Goal: Information Seeking & Learning: Check status

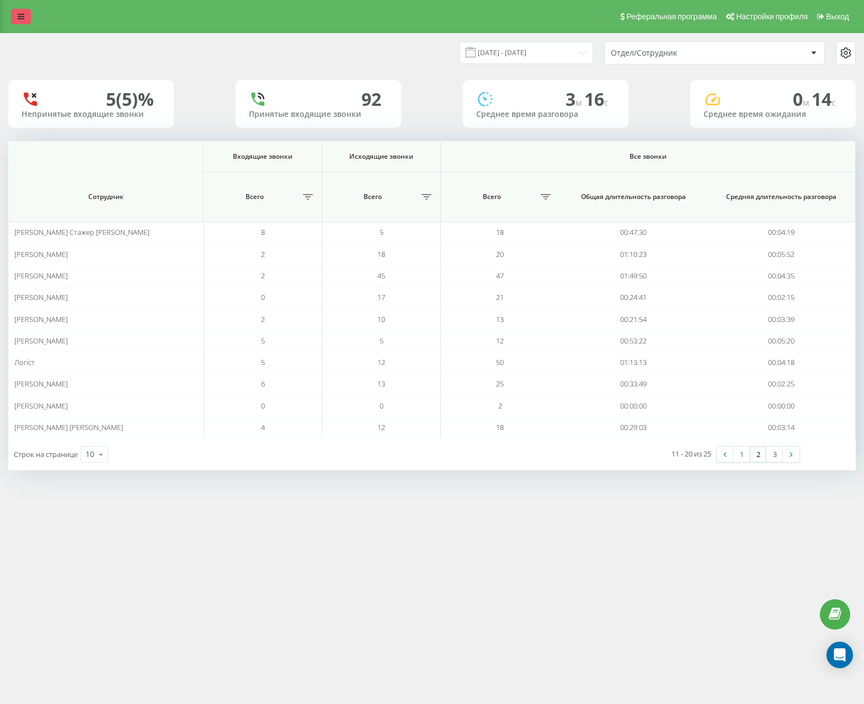
click at [29, 19] on link at bounding box center [21, 16] width 20 height 15
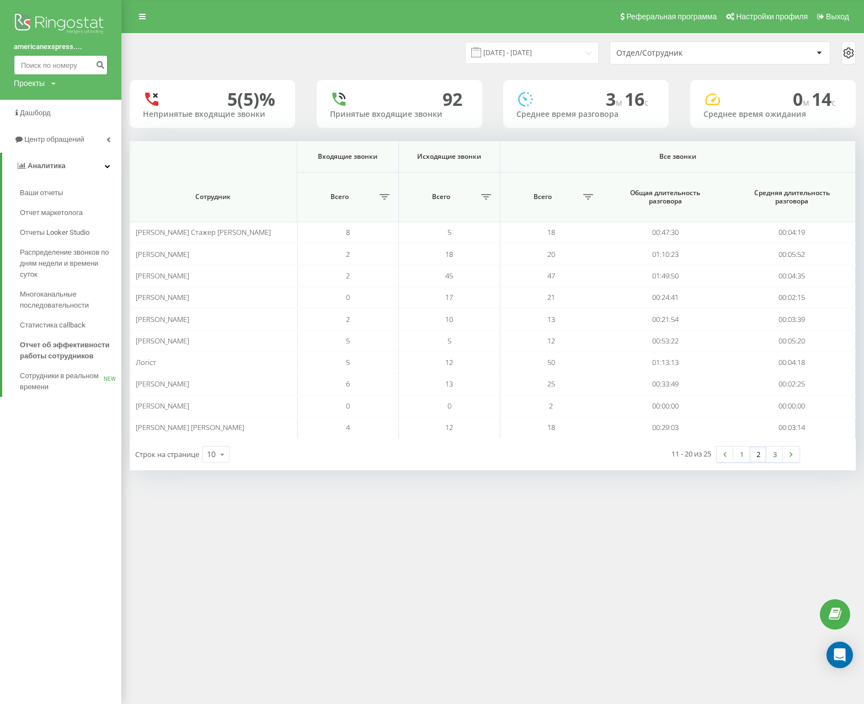
click at [38, 62] on input at bounding box center [61, 65] width 94 height 20
paste input "0677058808"
type input "0677058808"
click at [103, 62] on icon "submit" at bounding box center [99, 63] width 9 height 7
